Goal: Task Accomplishment & Management: Manage account settings

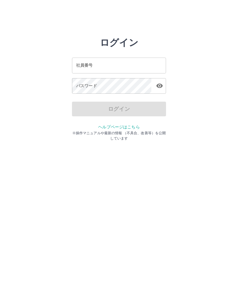
click at [146, 66] on input "社員番号" at bounding box center [119, 66] width 94 height 16
click at [145, 66] on input "社員番号" at bounding box center [119, 66] width 94 height 16
type input "*******"
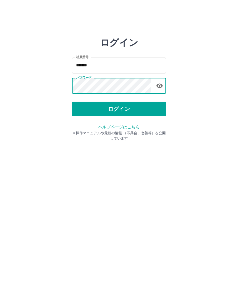
click at [155, 110] on button "ログイン" at bounding box center [119, 109] width 94 height 15
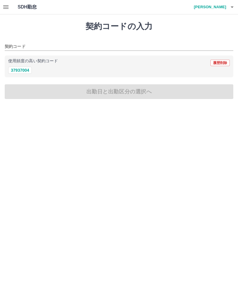
click at [226, 11] on h4 "髙久　千春" at bounding box center [208, 7] width 35 height 14
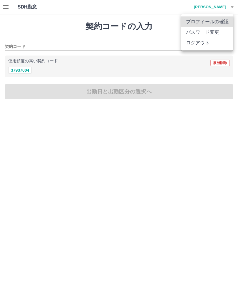
click at [159, 34] on div at bounding box center [119, 143] width 238 height 287
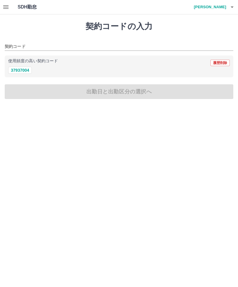
click at [3, 7] on icon "button" at bounding box center [5, 7] width 5 height 4
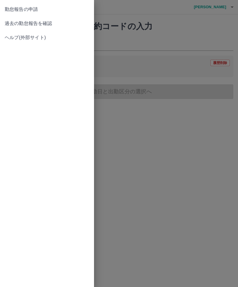
click at [69, 23] on span "過去の勤怠報告を確認" at bounding box center [47, 23] width 85 height 7
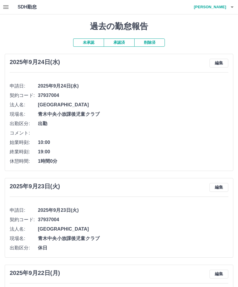
click at [222, 61] on button "編集" at bounding box center [219, 63] width 19 height 9
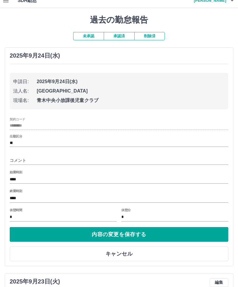
scroll to position [6, 0]
click at [54, 195] on input "****" at bounding box center [119, 198] width 219 height 9
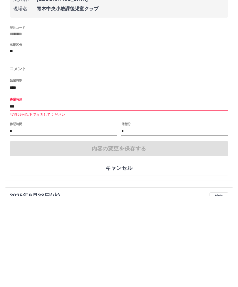
type input "****"
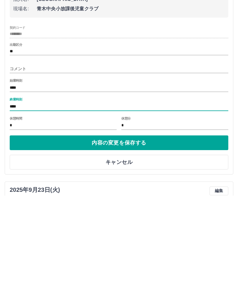
click at [197, 227] on button "内容の変更を保存する" at bounding box center [119, 234] width 219 height 15
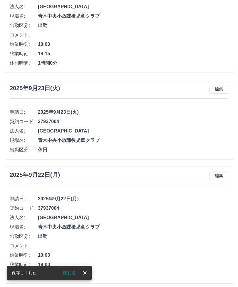
click at [83, 276] on icon "close" at bounding box center [85, 273] width 6 height 6
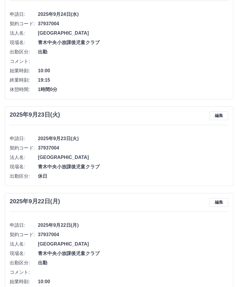
scroll to position [0, 0]
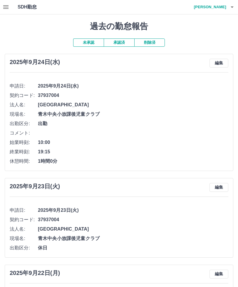
click at [228, 6] on button "button" at bounding box center [232, 7] width 12 height 14
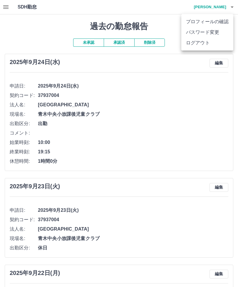
click at [219, 42] on li "ログアウト" at bounding box center [207, 43] width 52 height 11
